Goal: Communication & Community: Connect with others

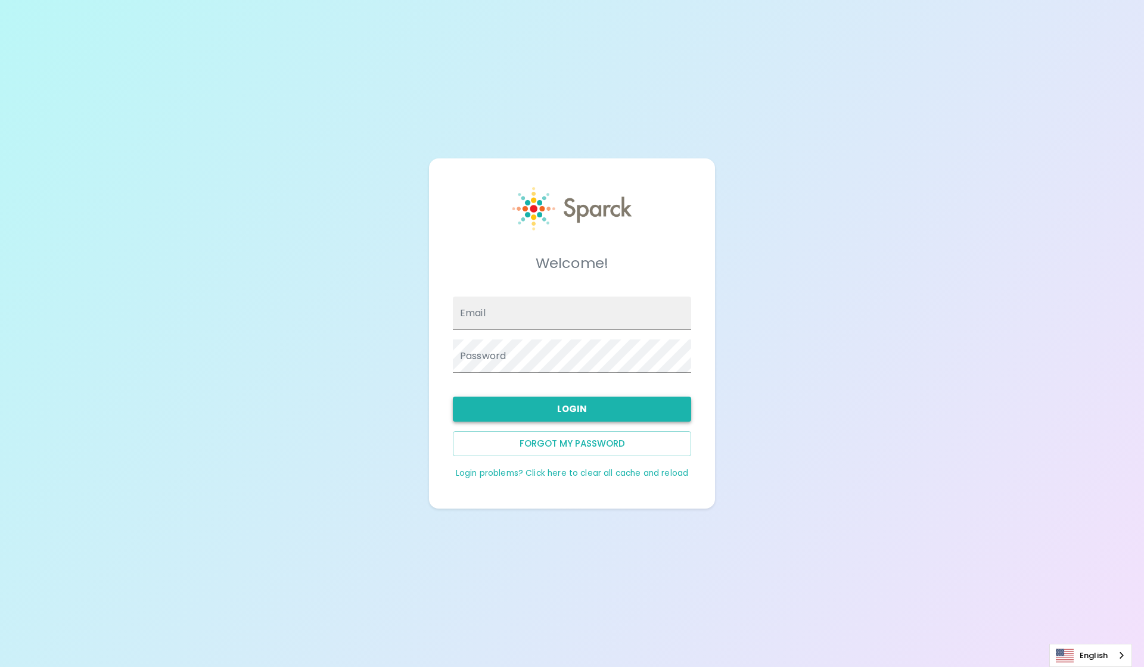
type input "[EMAIL_ADDRESS][DOMAIN_NAME]"
click at [601, 415] on button "Login" at bounding box center [572, 409] width 238 height 25
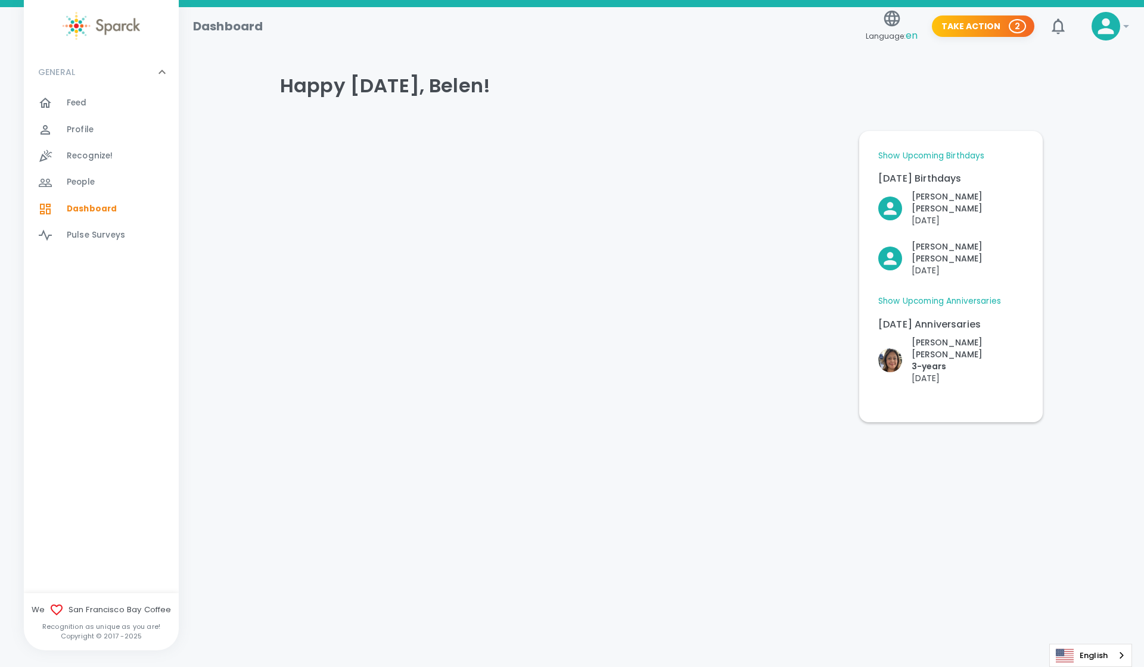
click at [83, 110] on span "Feed 0" at bounding box center [77, 103] width 20 height 17
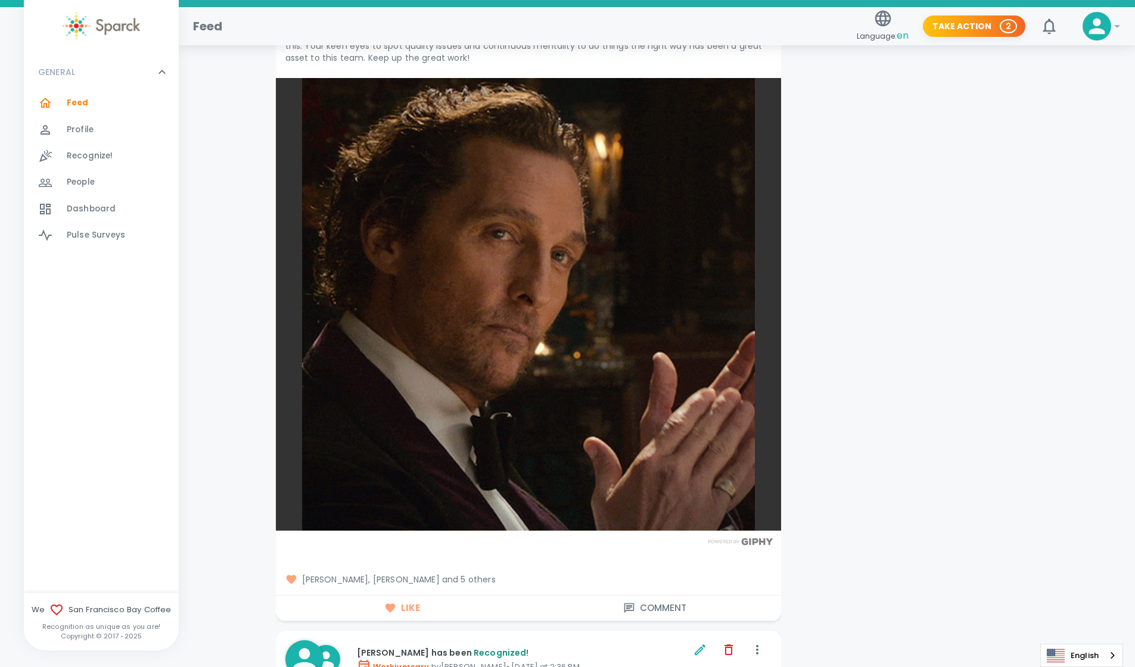
scroll to position [10624, 0]
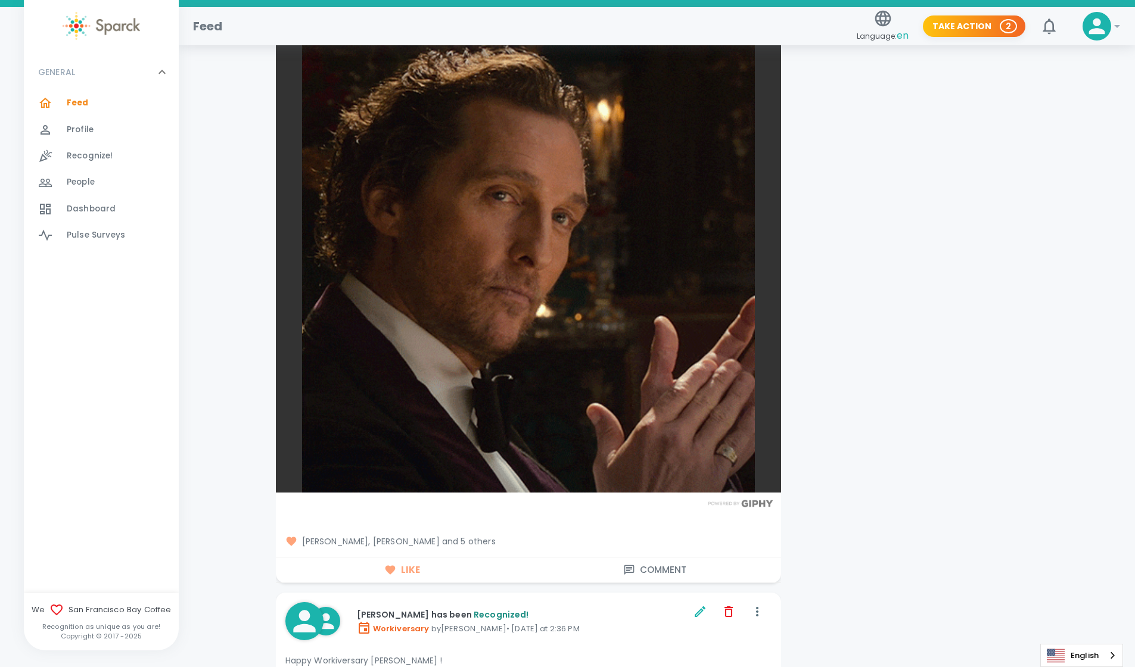
click at [458, 536] on span "[PERSON_NAME], [PERSON_NAME] and 5 others" at bounding box center [528, 542] width 486 height 12
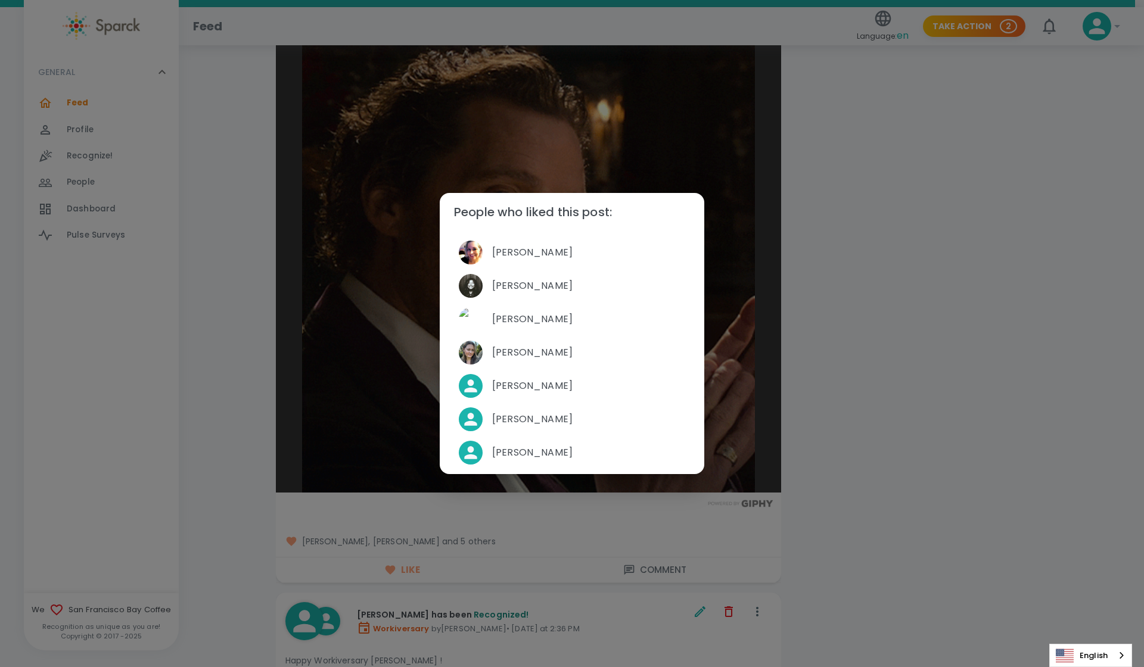
click at [909, 392] on div "People who liked this post: [PERSON_NAME] [PERSON_NAME] [PERSON_NAME] [PERSON_N…" at bounding box center [572, 333] width 1144 height 667
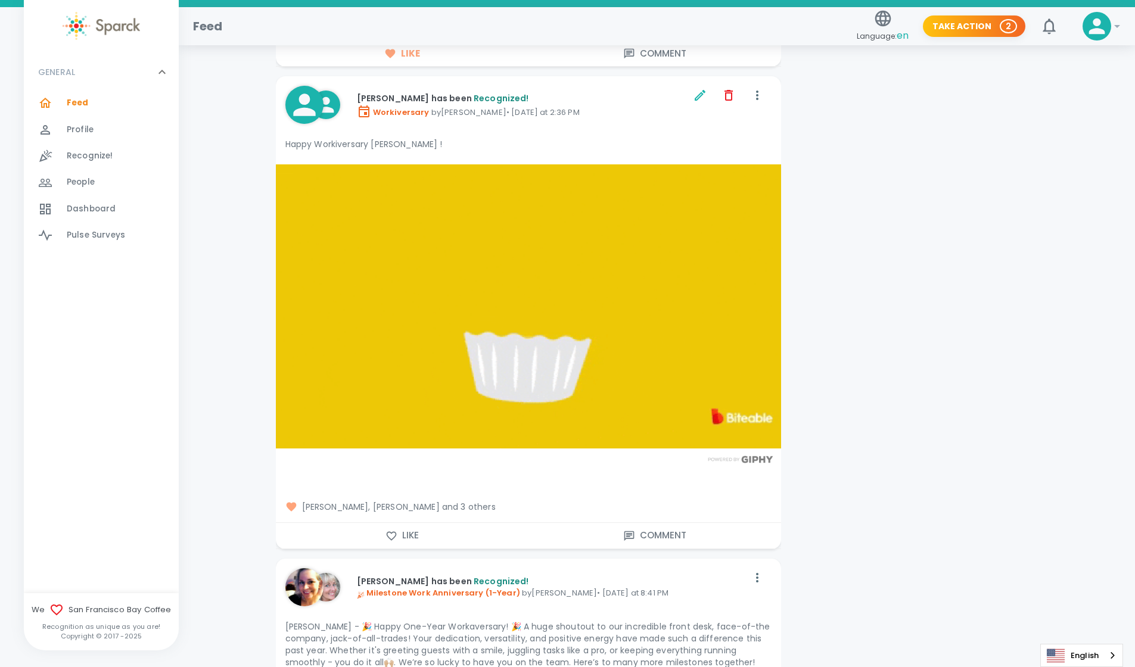
scroll to position [11121, 0]
